Goal: Transaction & Acquisition: Purchase product/service

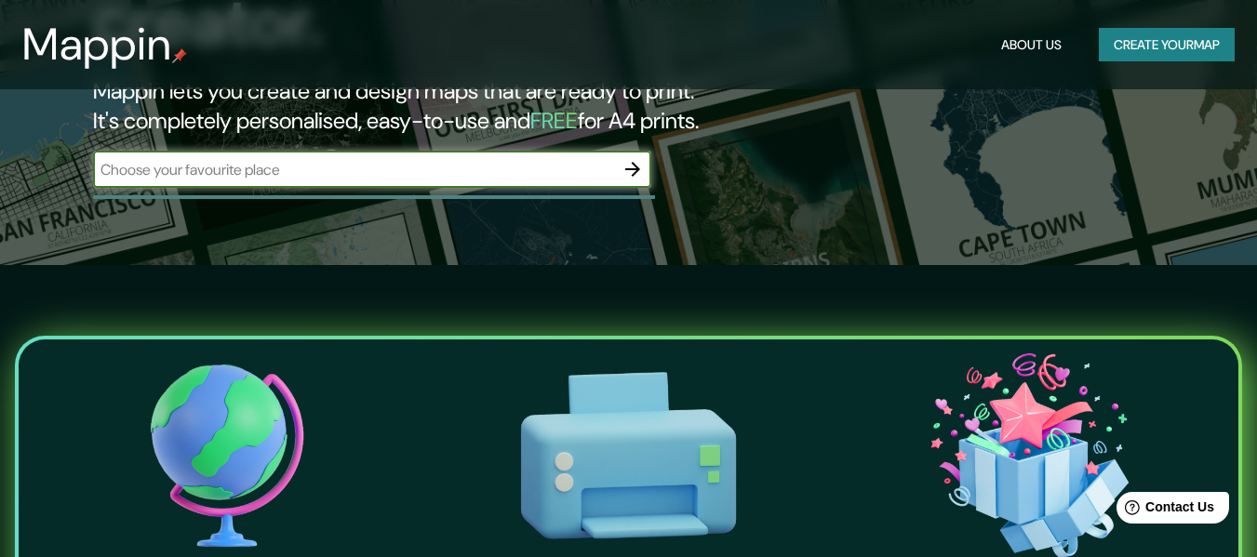
scroll to position [372, 0]
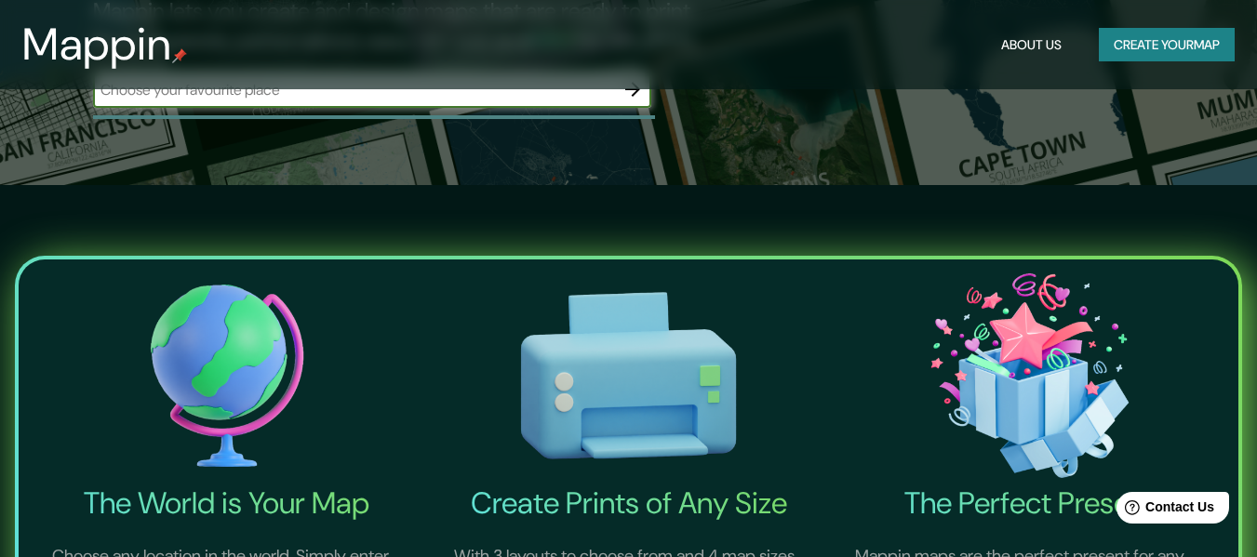
click at [1181, 57] on button "Create your map" at bounding box center [1167, 45] width 136 height 34
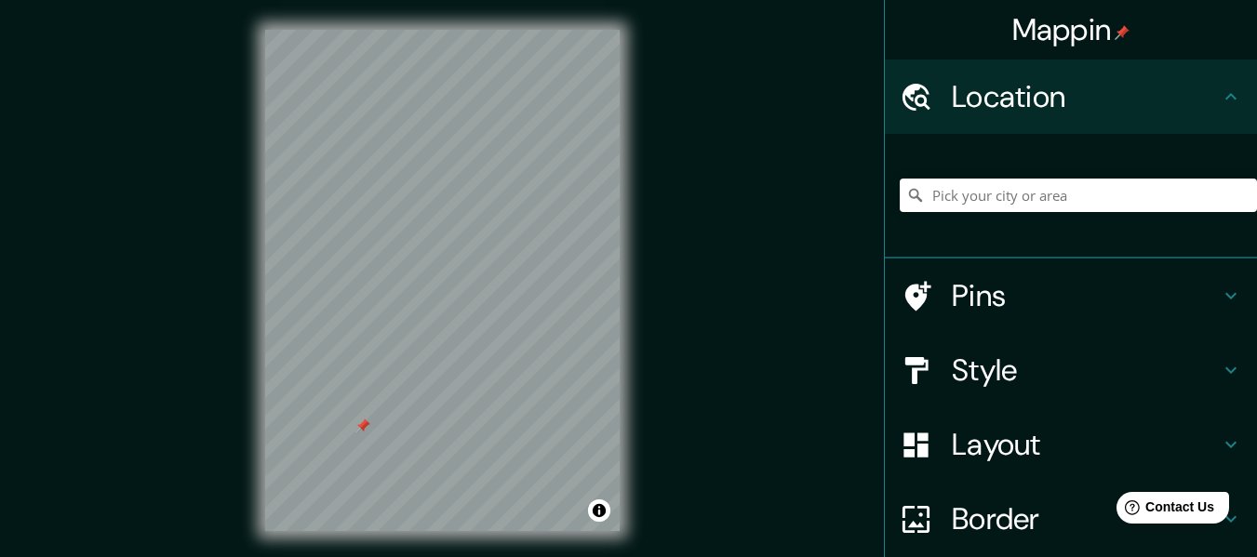
click at [245, 297] on div "© Mapbox © OpenStreetMap Improve this map" at bounding box center [442, 280] width 414 height 561
click at [1192, 375] on h4 "Style" at bounding box center [1086, 370] width 268 height 37
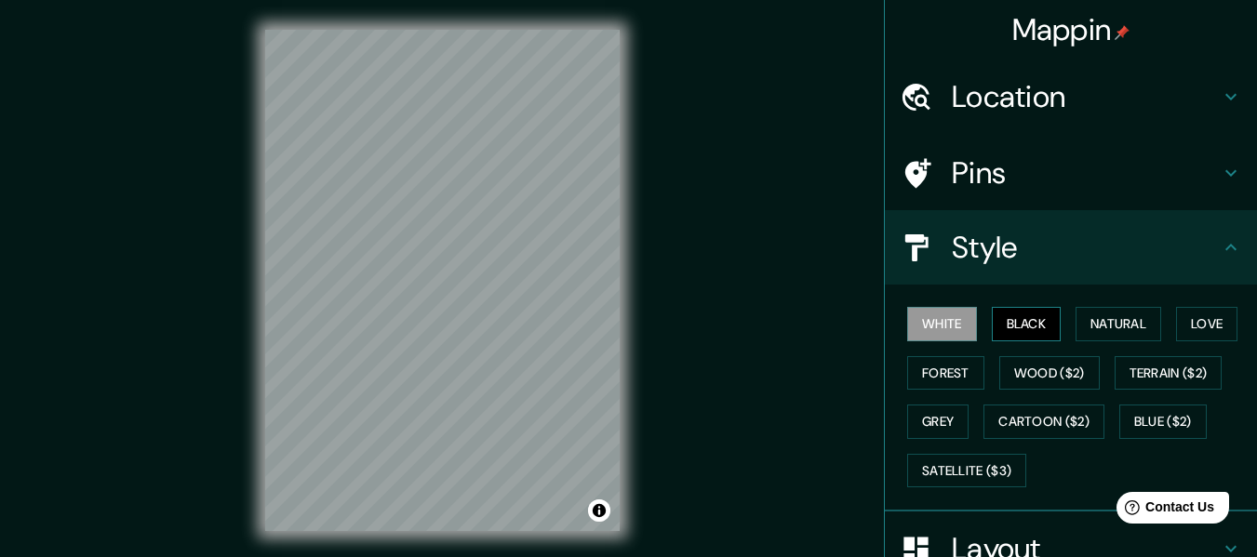
click at [1018, 332] on button "Black" at bounding box center [1027, 324] width 70 height 34
click at [1088, 317] on button "Natural" at bounding box center [1118, 324] width 86 height 34
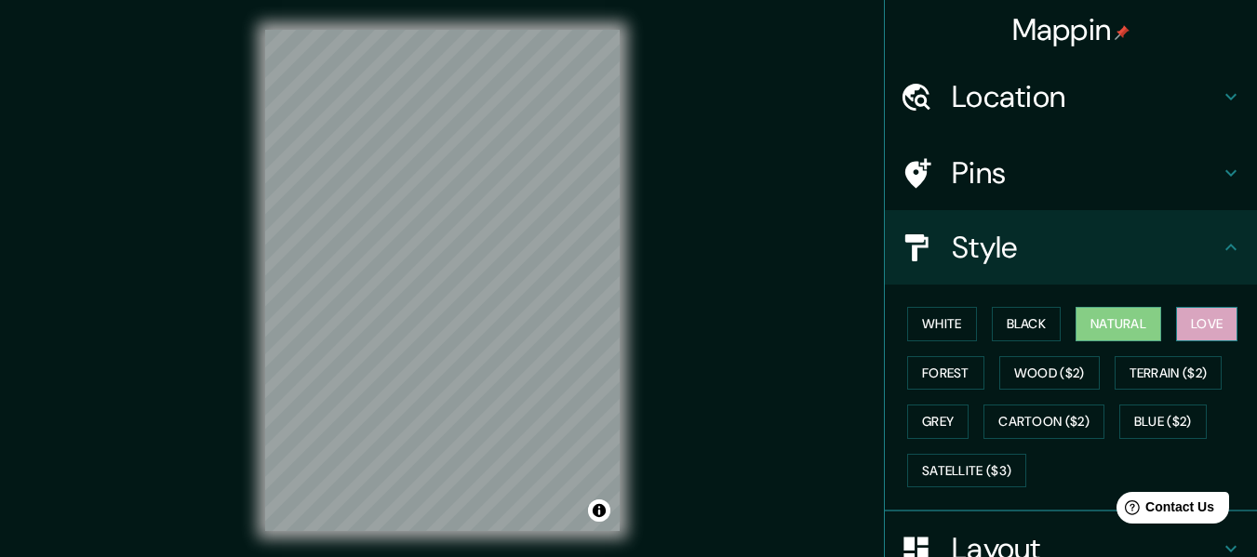
click at [1181, 332] on button "Love" at bounding box center [1206, 324] width 61 height 34
click at [927, 369] on button "Forest" at bounding box center [945, 373] width 77 height 34
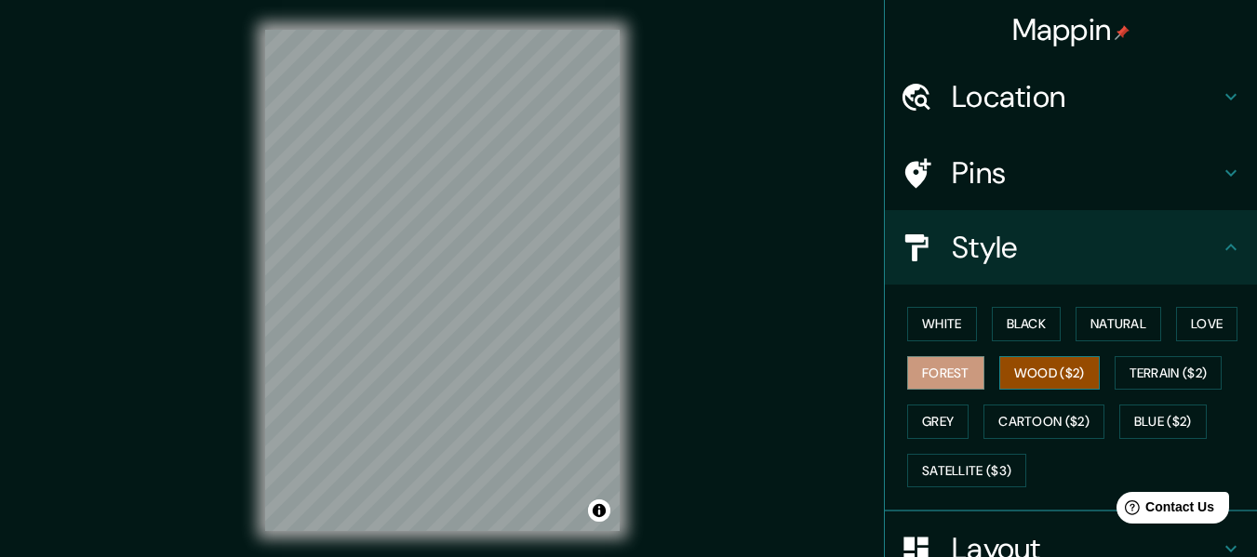
click at [1037, 375] on button "Wood ($2)" at bounding box center [1049, 373] width 100 height 34
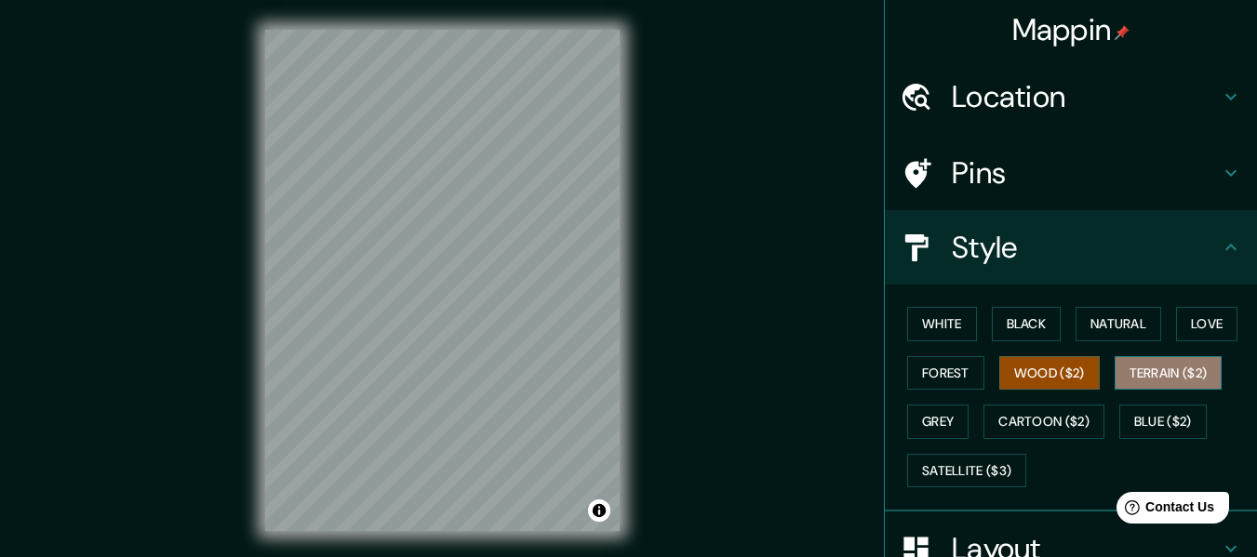
click at [1167, 379] on button "Terrain ($2)" at bounding box center [1168, 373] width 108 height 34
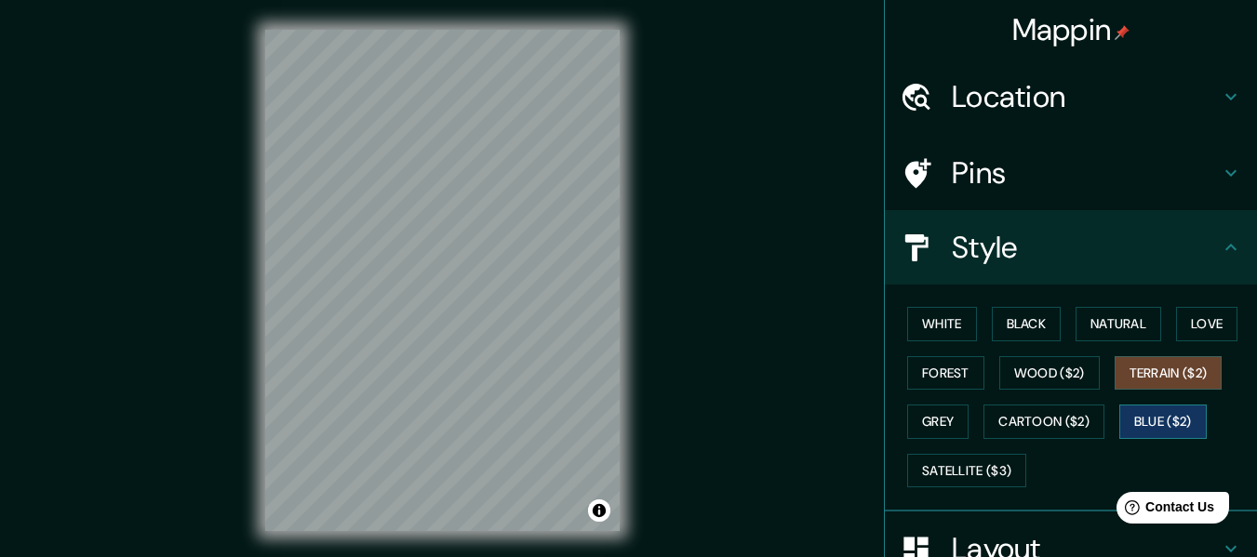
click at [1145, 426] on button "Blue ($2)" at bounding box center [1162, 422] width 87 height 34
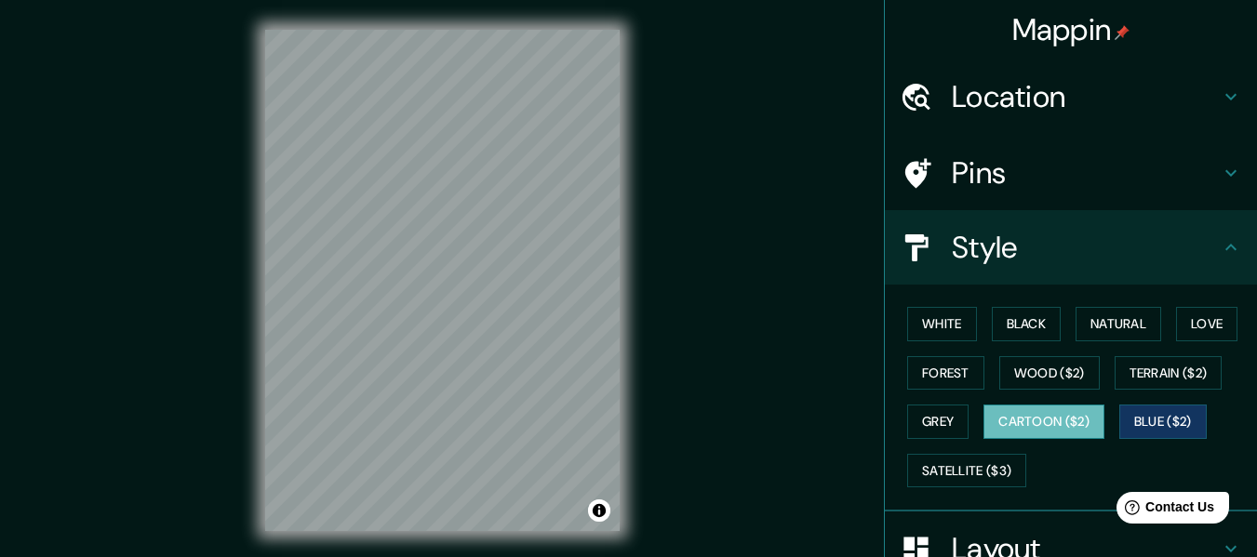
click at [1045, 420] on button "Cartoon ($2)" at bounding box center [1043, 422] width 121 height 34
click at [914, 420] on button "Grey" at bounding box center [937, 422] width 61 height 34
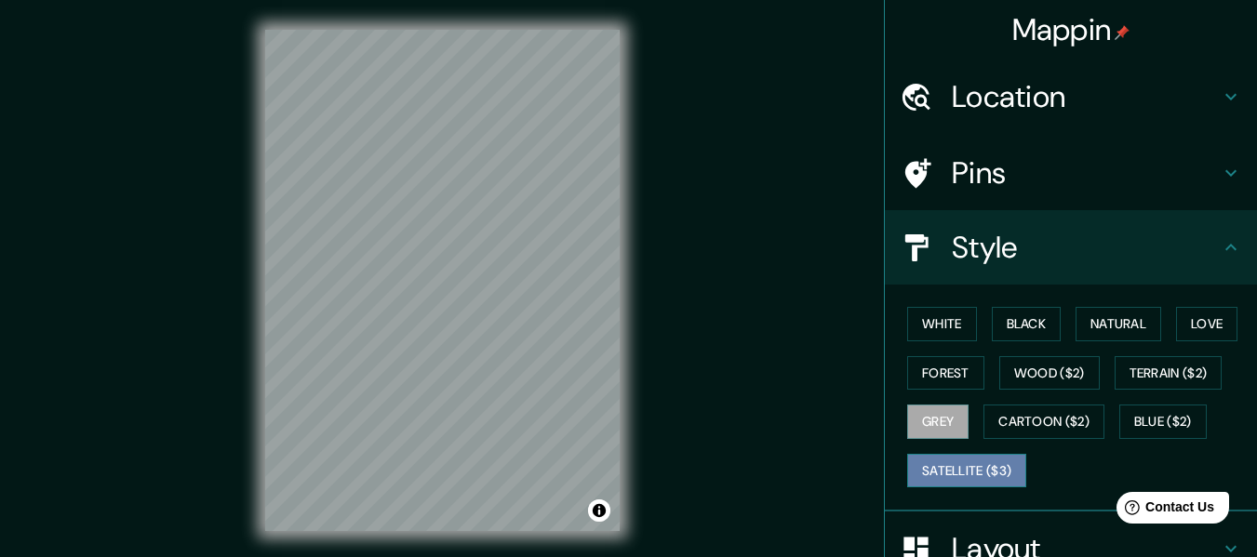
click at [941, 467] on button "Satellite ($3)" at bounding box center [966, 471] width 119 height 34
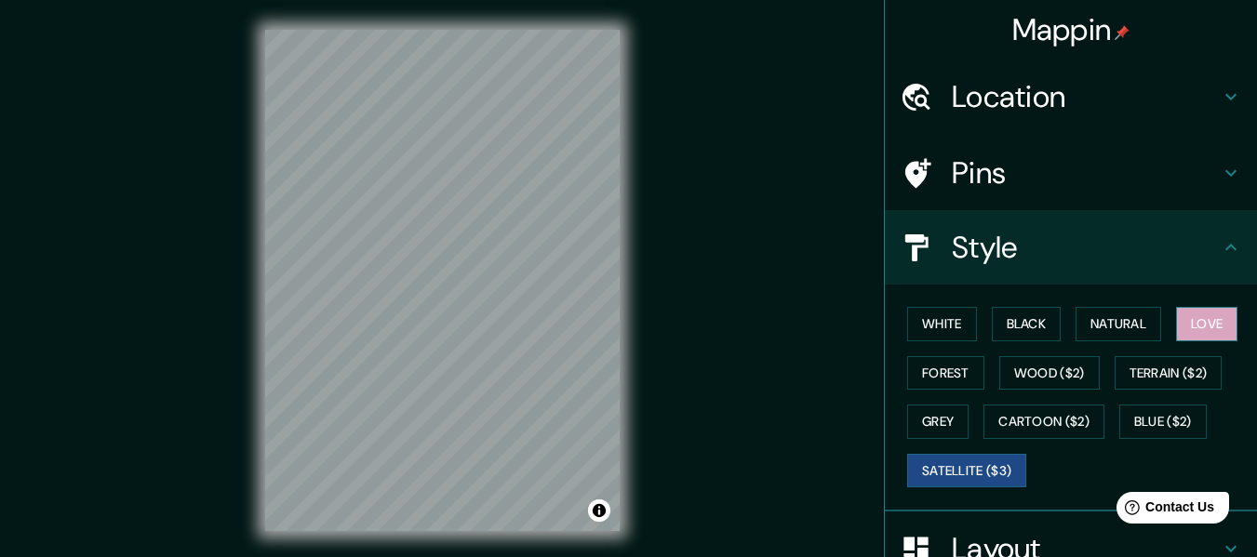
click at [1188, 327] on button "Love" at bounding box center [1206, 324] width 61 height 34
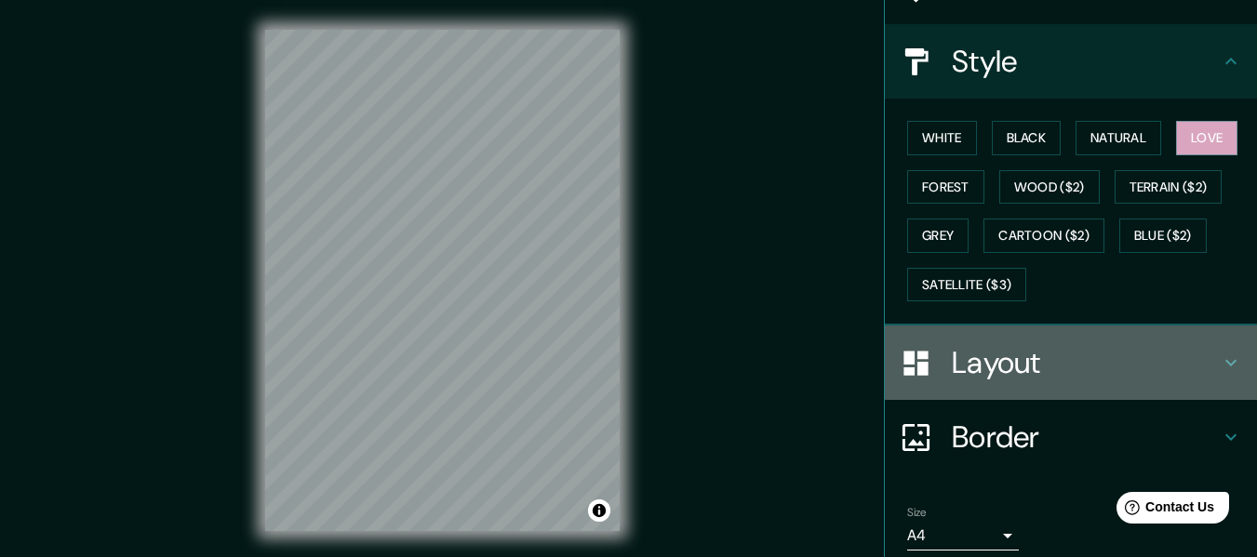
click at [1106, 362] on h4 "Layout" at bounding box center [1086, 362] width 268 height 37
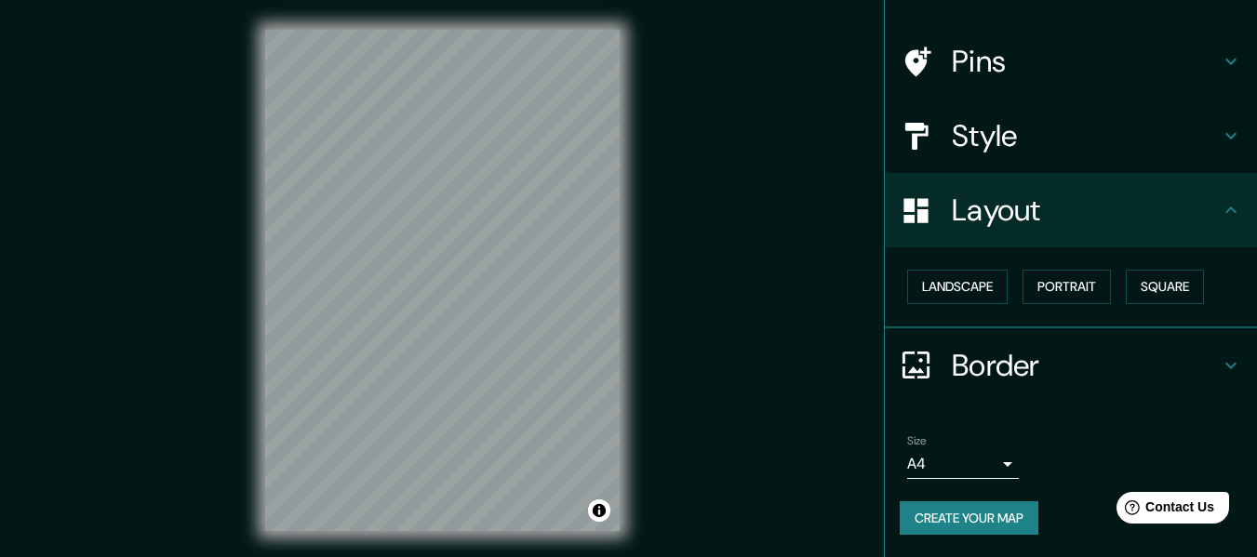
scroll to position [112, 0]
click at [1158, 283] on button "Square" at bounding box center [1165, 287] width 78 height 34
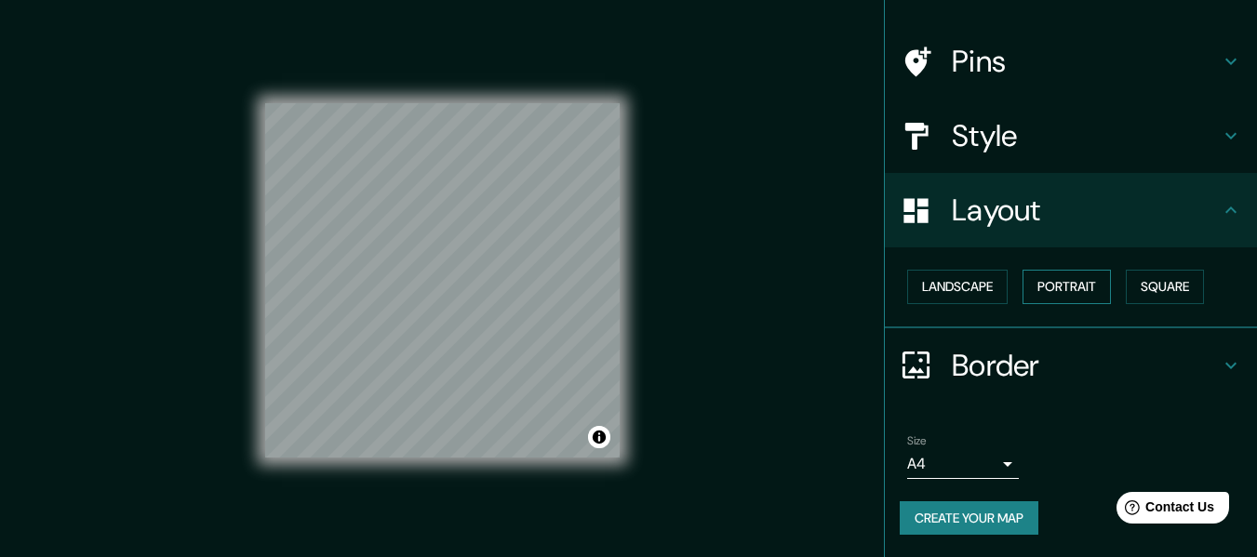
click at [1063, 289] on button "Portrait" at bounding box center [1066, 287] width 88 height 34
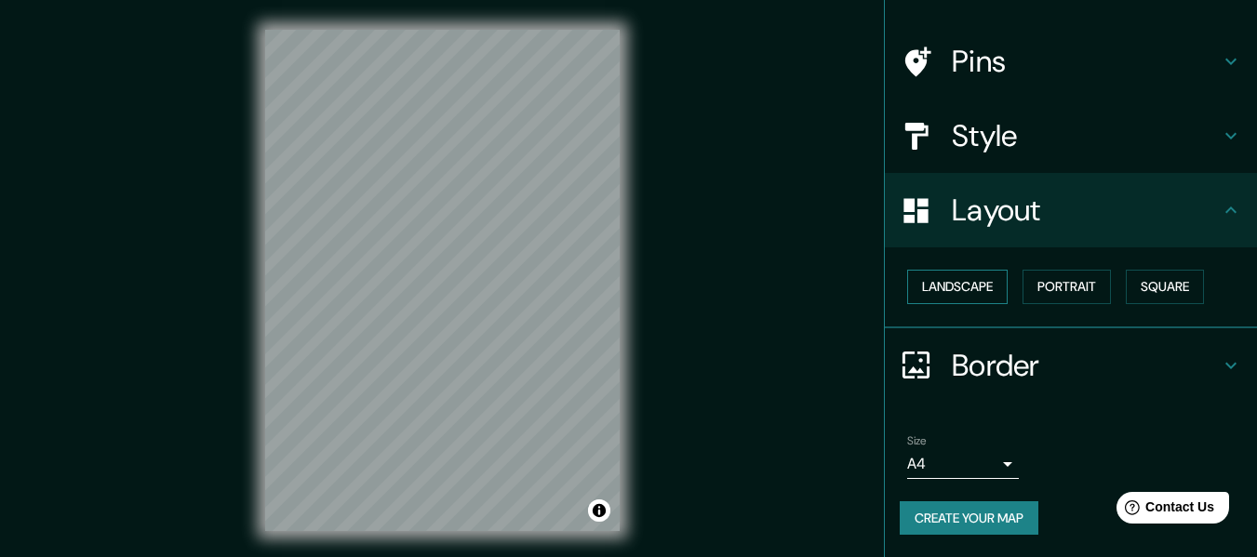
click at [963, 289] on button "Landscape" at bounding box center [957, 287] width 100 height 34
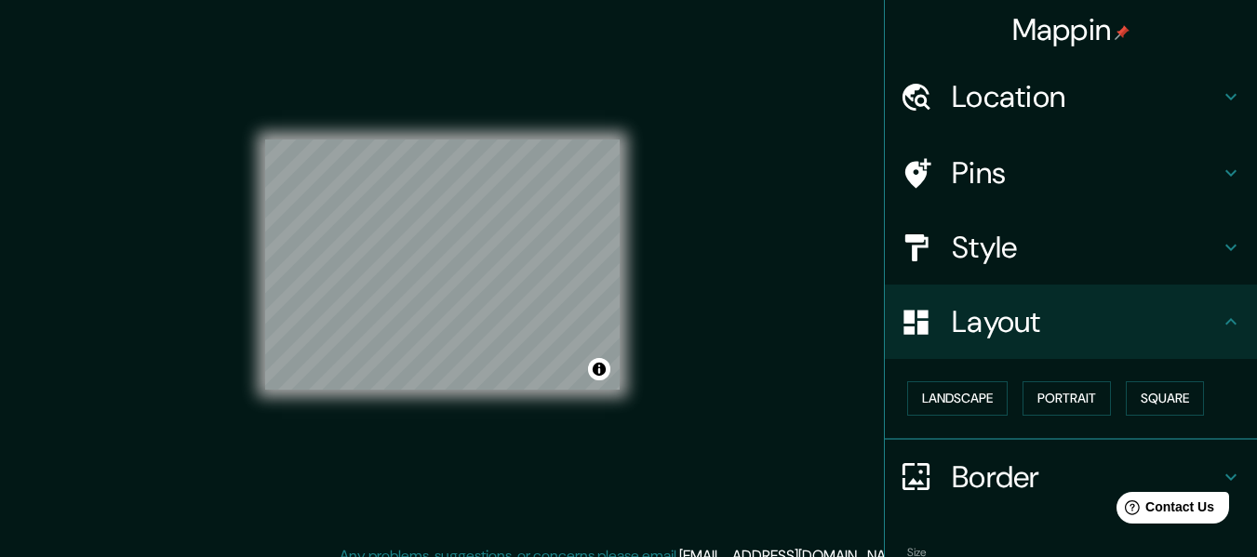
scroll to position [0, 0]
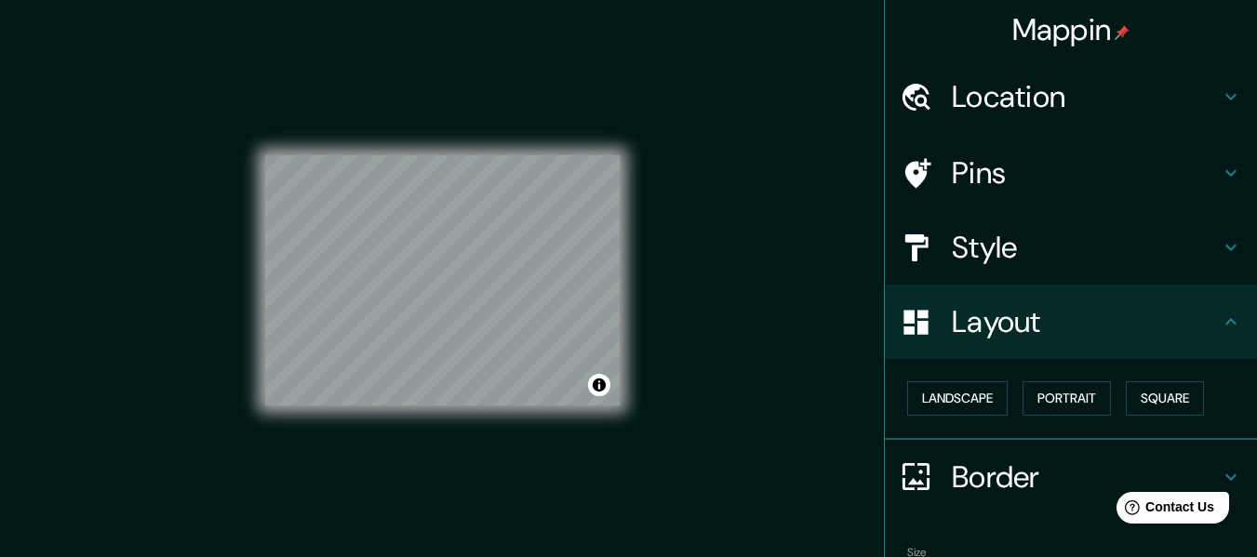
click at [1055, 87] on h4 "Location" at bounding box center [1086, 96] width 268 height 37
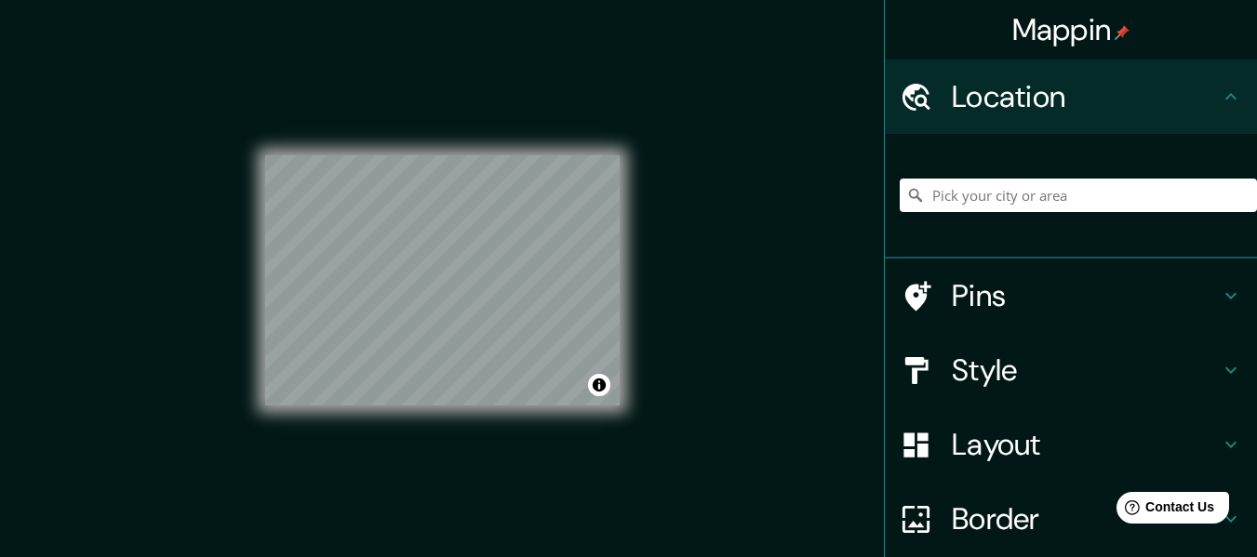
click at [1055, 87] on h4 "Location" at bounding box center [1086, 96] width 268 height 37
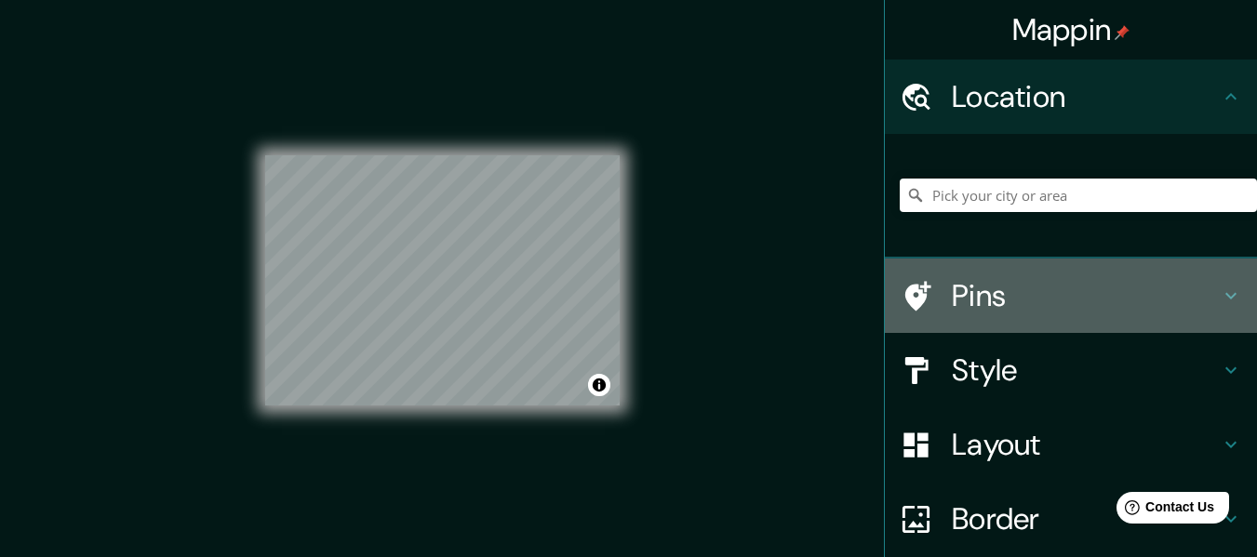
click at [1031, 290] on h4 "Pins" at bounding box center [1086, 295] width 268 height 37
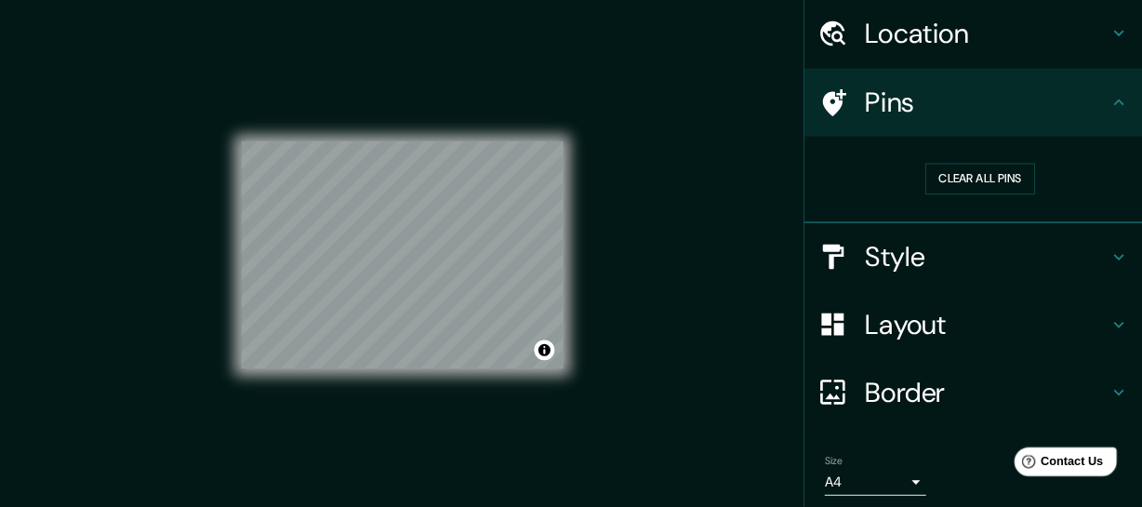
scroll to position [93, 0]
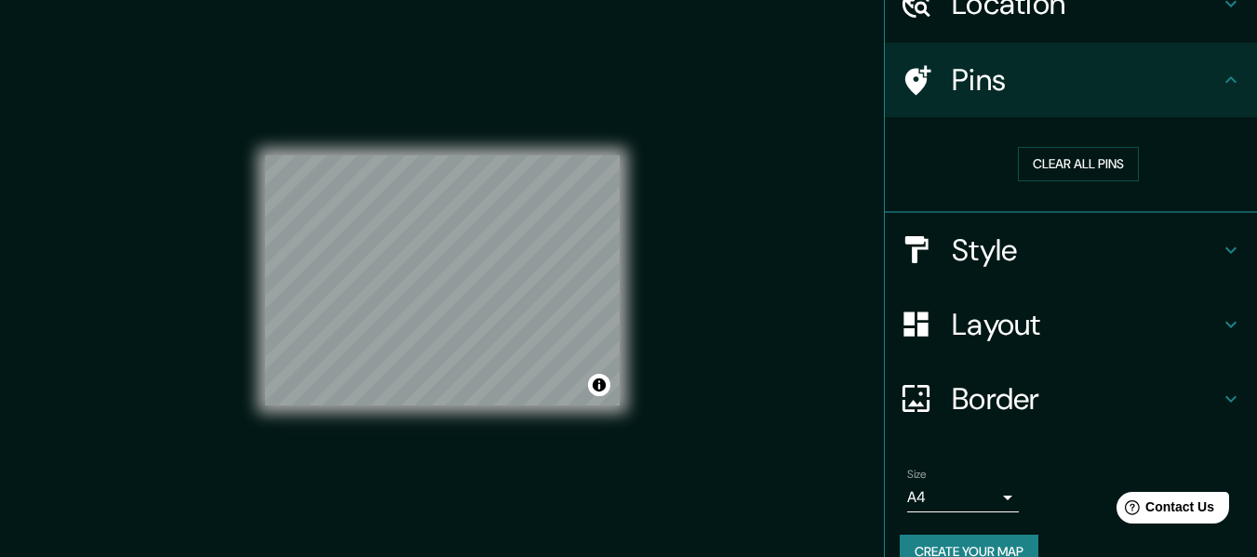
click at [1114, 250] on h4 "Style" at bounding box center [1086, 250] width 268 height 37
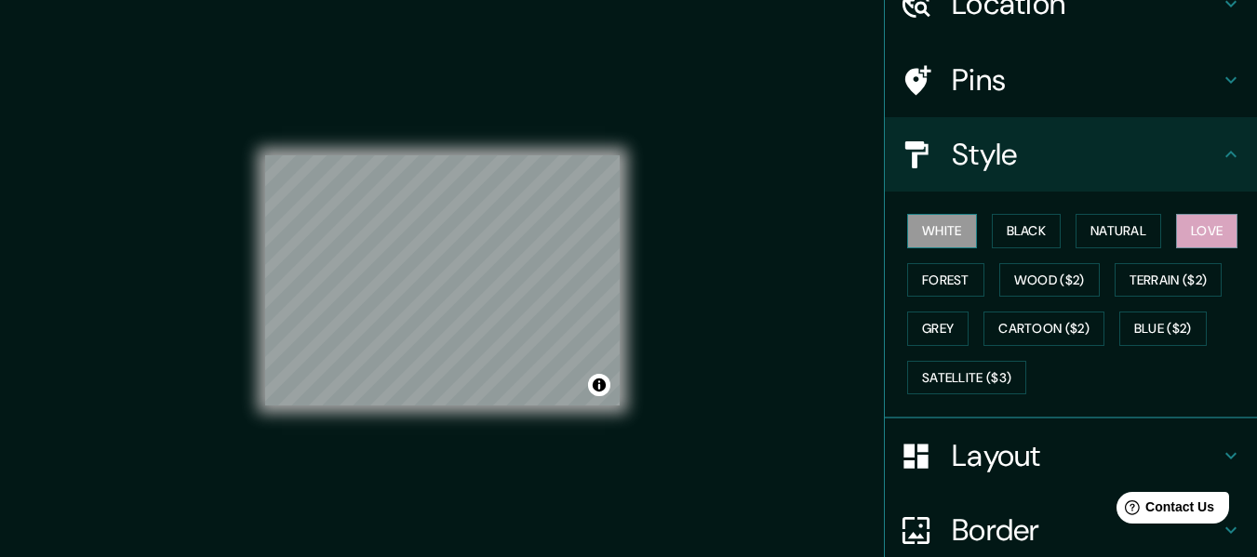
click at [914, 220] on button "White" at bounding box center [942, 231] width 70 height 34
click at [992, 233] on button "Black" at bounding box center [1027, 231] width 70 height 34
click at [1199, 236] on button "Love" at bounding box center [1206, 231] width 61 height 34
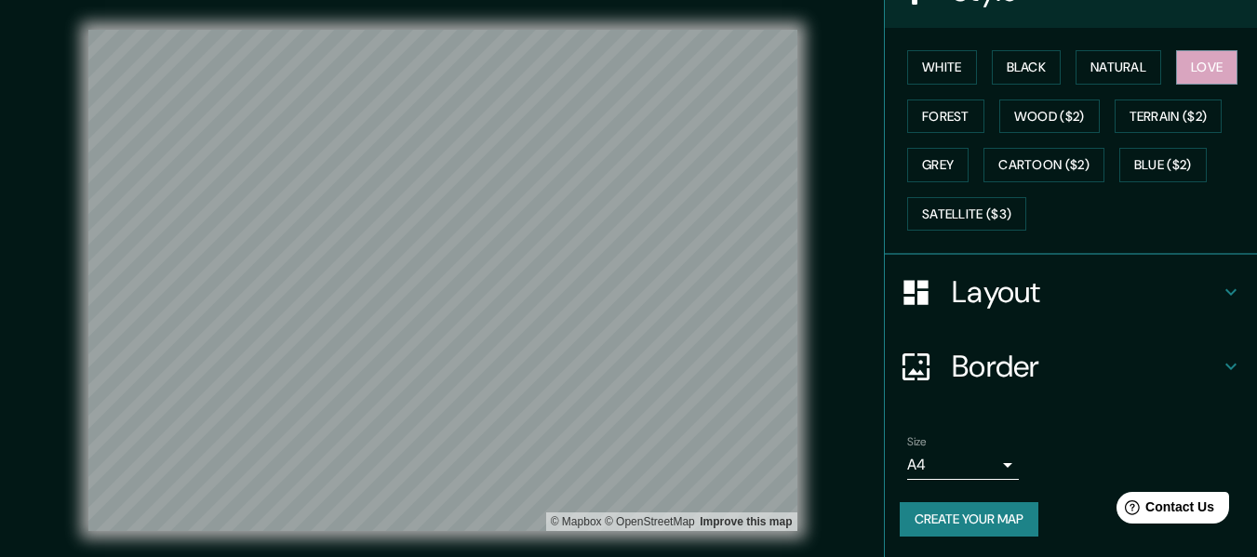
scroll to position [259, 0]
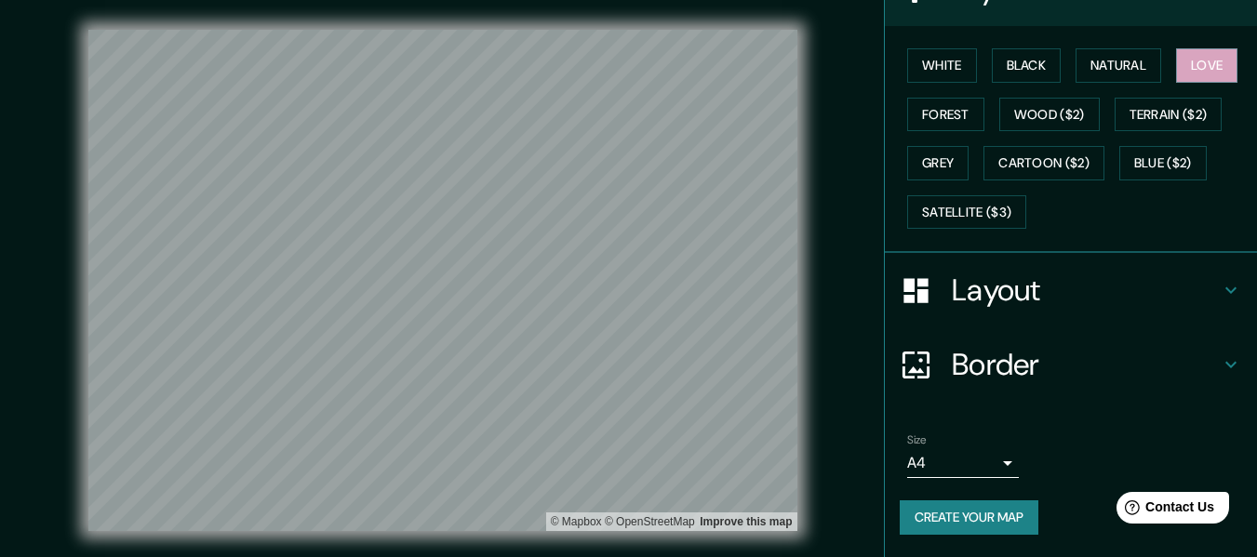
click at [1096, 285] on h4 "Layout" at bounding box center [1086, 290] width 268 height 37
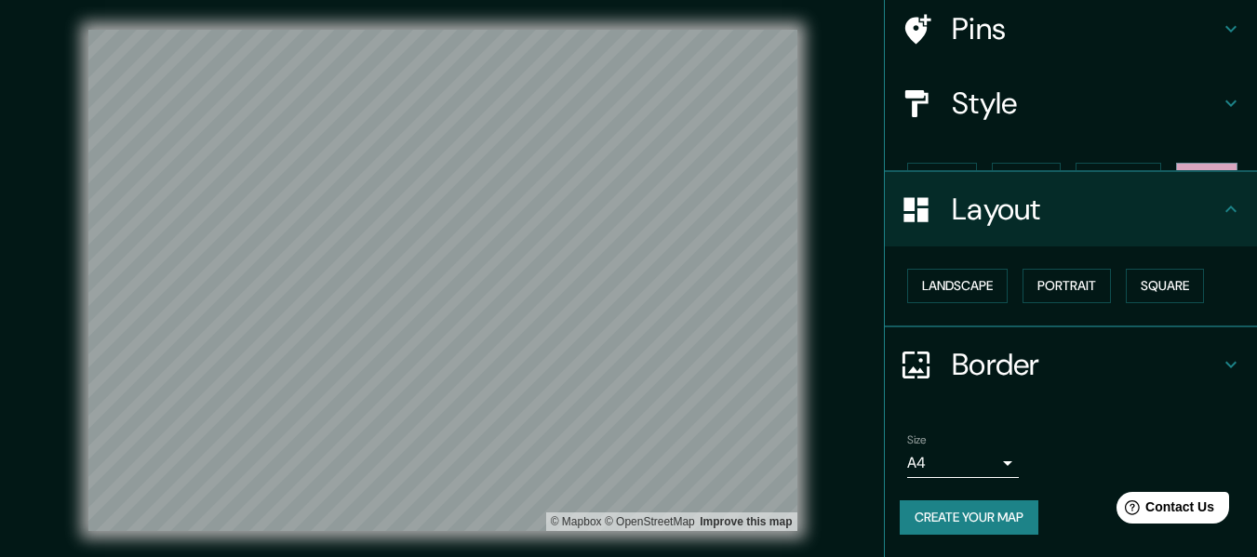
scroll to position [112, 0]
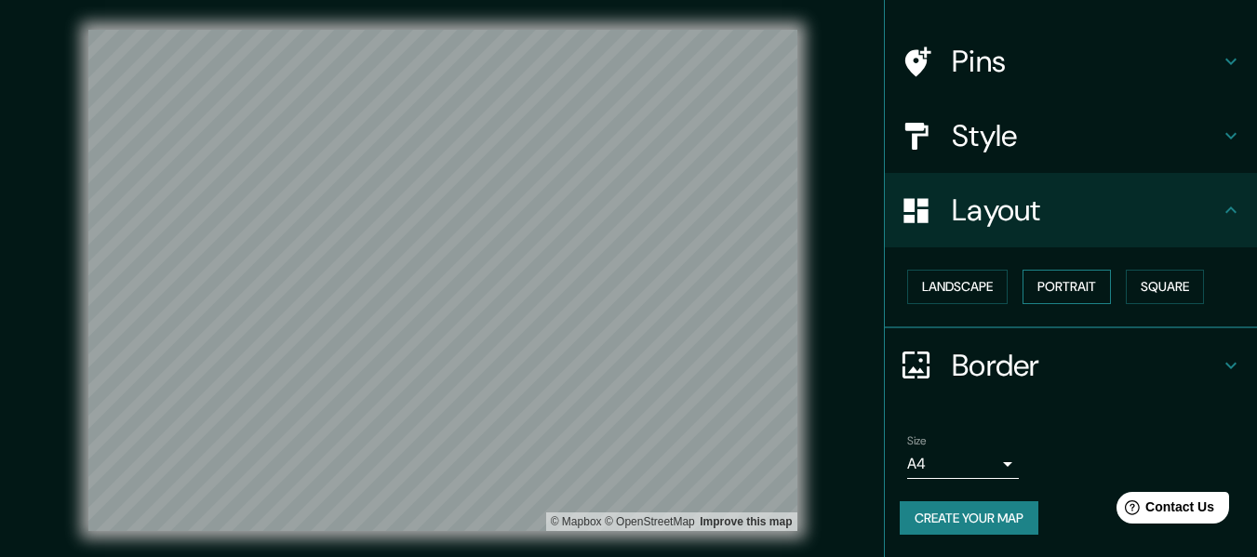
click at [1074, 287] on button "Portrait" at bounding box center [1066, 287] width 88 height 34
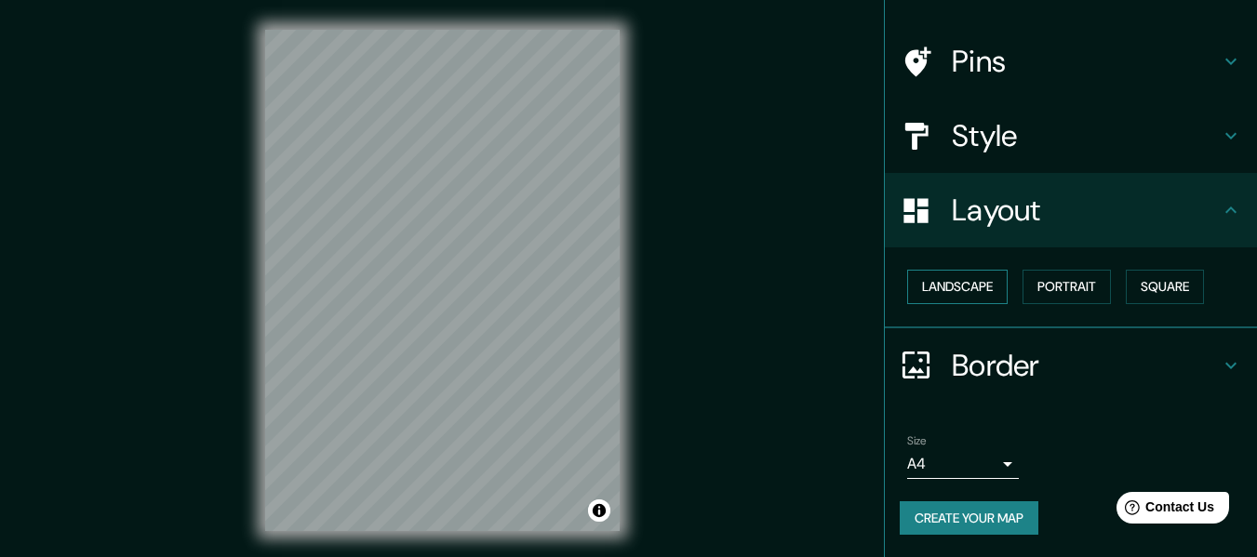
click at [967, 272] on button "Landscape" at bounding box center [957, 287] width 100 height 34
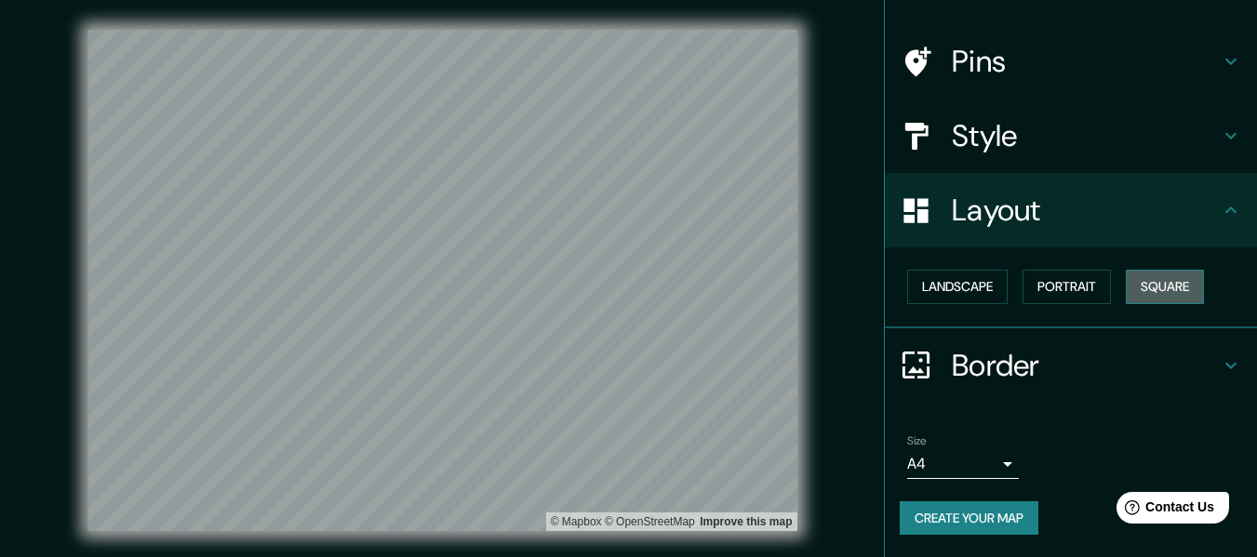
click at [1161, 293] on button "Square" at bounding box center [1165, 287] width 78 height 34
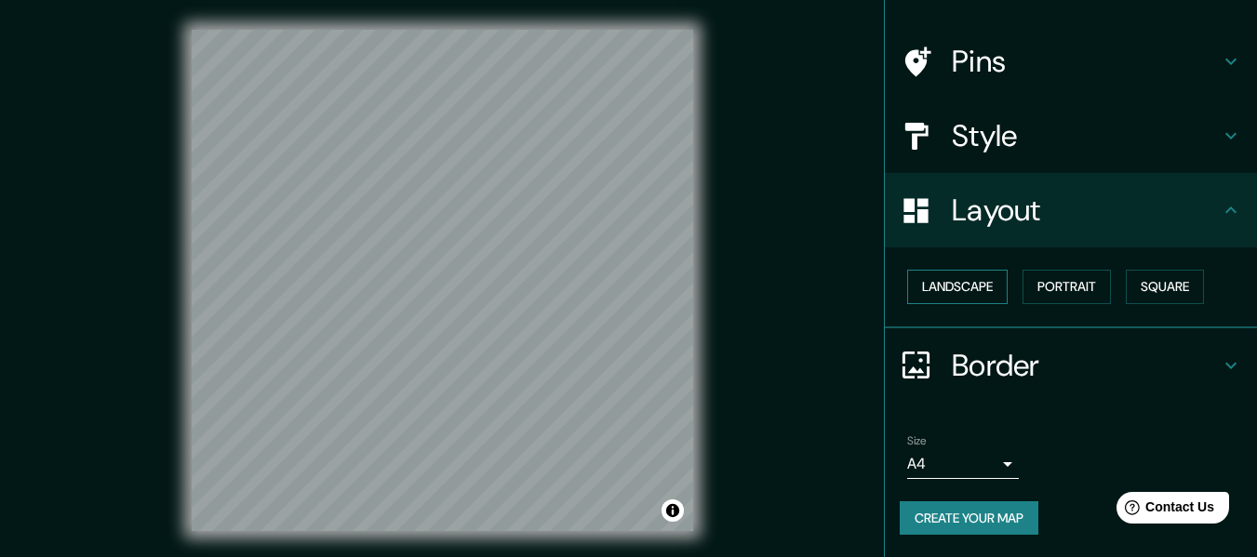
click at [969, 287] on button "Landscape" at bounding box center [957, 287] width 100 height 34
